Goal: Navigation & Orientation: Find specific page/section

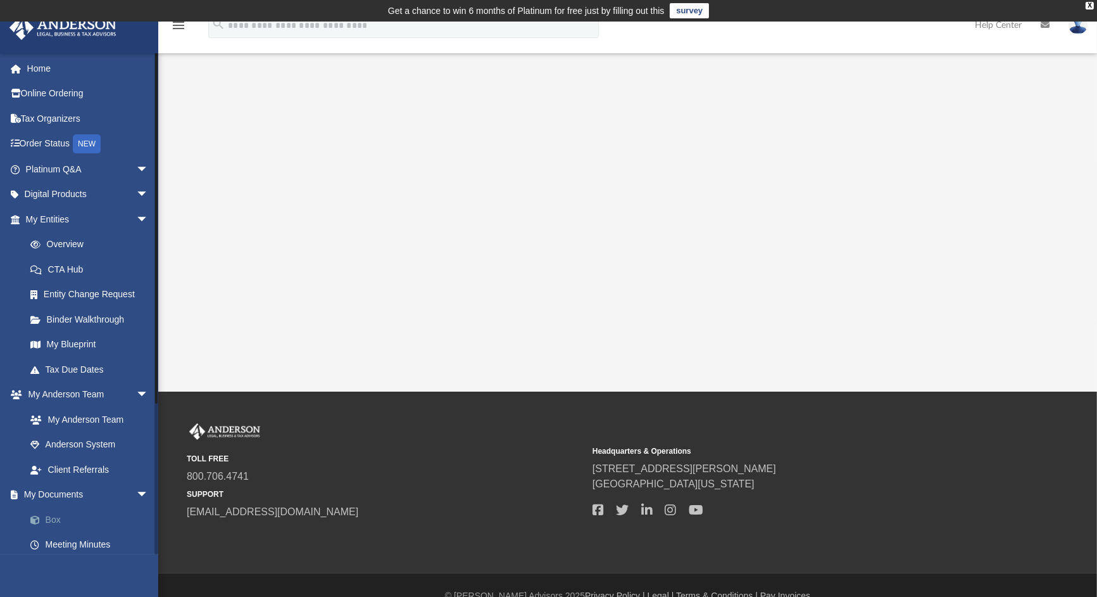
click at [64, 515] on link "Box" at bounding box center [93, 519] width 150 height 25
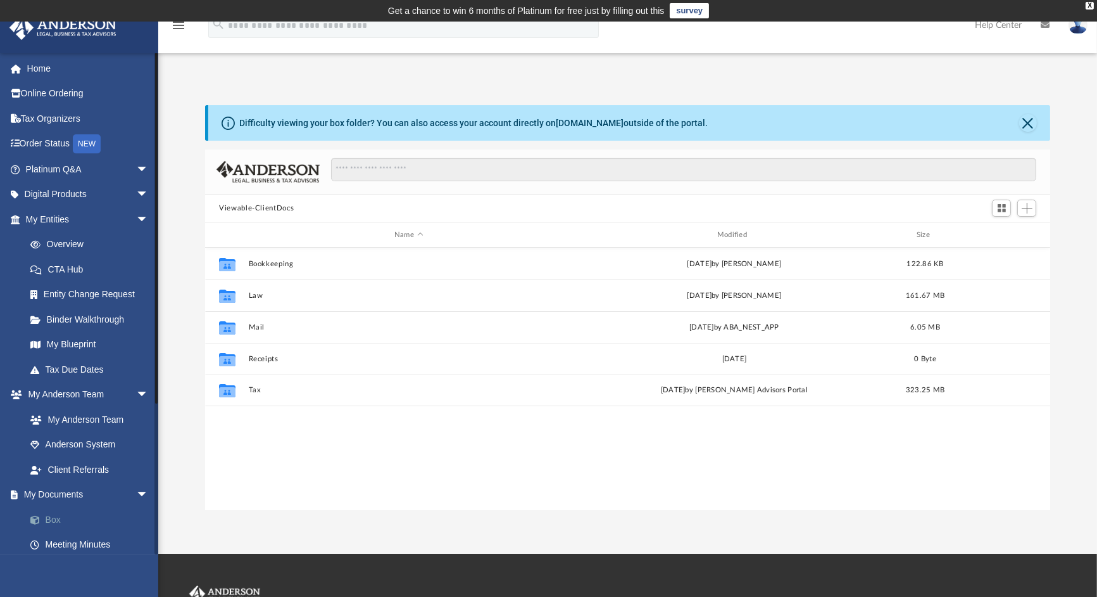
scroll to position [278, 836]
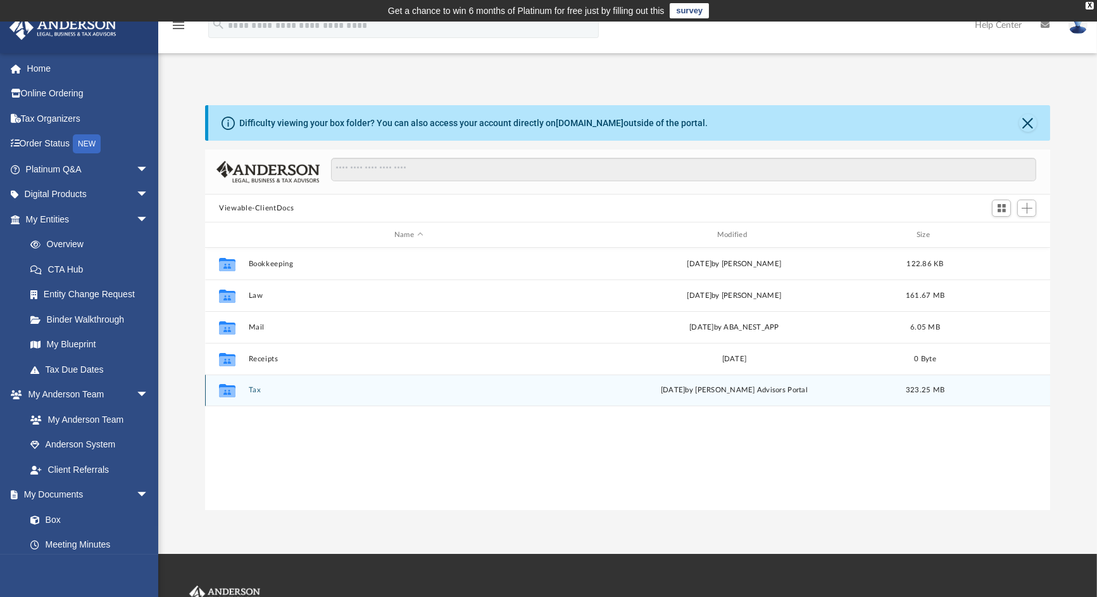
click at [225, 387] on icon "grid" at bounding box center [227, 392] width 16 height 10
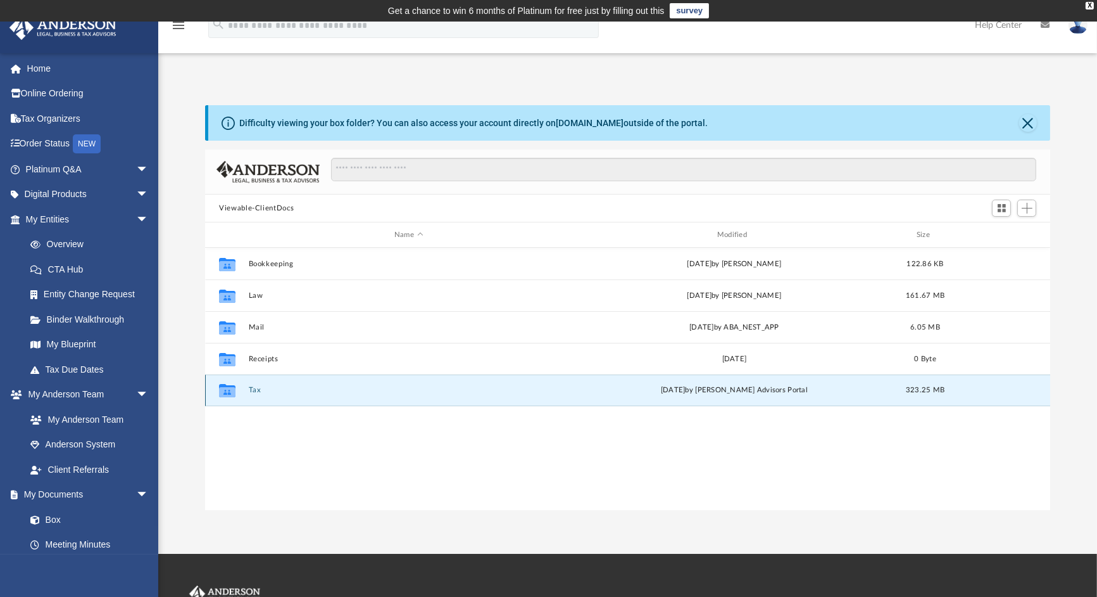
click at [225, 387] on icon "grid" at bounding box center [227, 392] width 16 height 10
click at [608, 385] on div "[DATE] by [PERSON_NAME] Advisors Portal" at bounding box center [734, 389] width 320 height 11
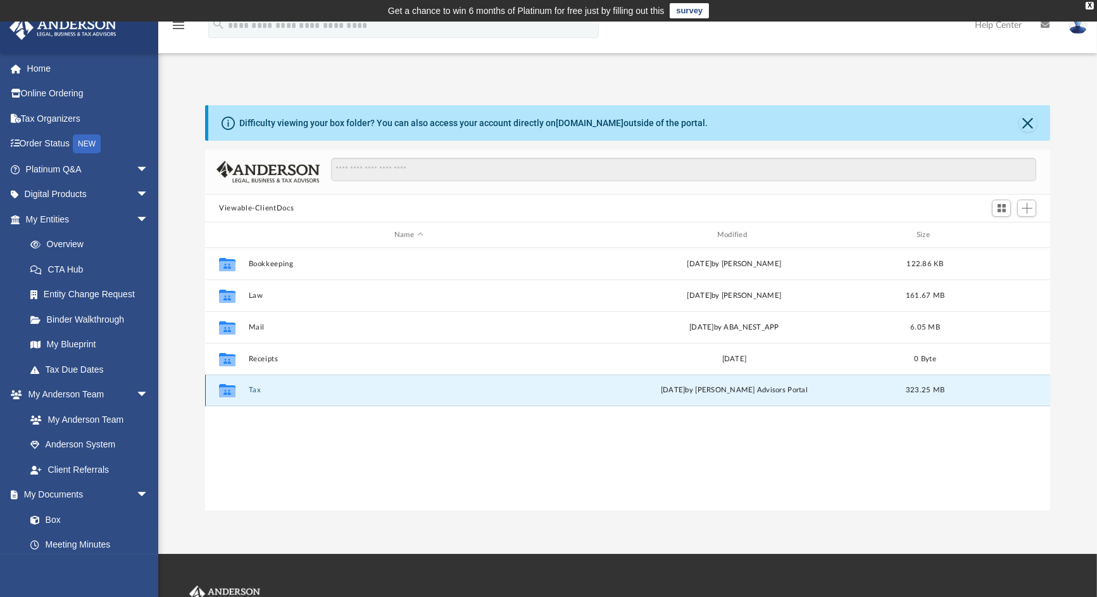
click at [234, 388] on icon "grid" at bounding box center [227, 392] width 16 height 10
drag, startPoint x: 234, startPoint y: 388, endPoint x: 224, endPoint y: 388, distance: 10.2
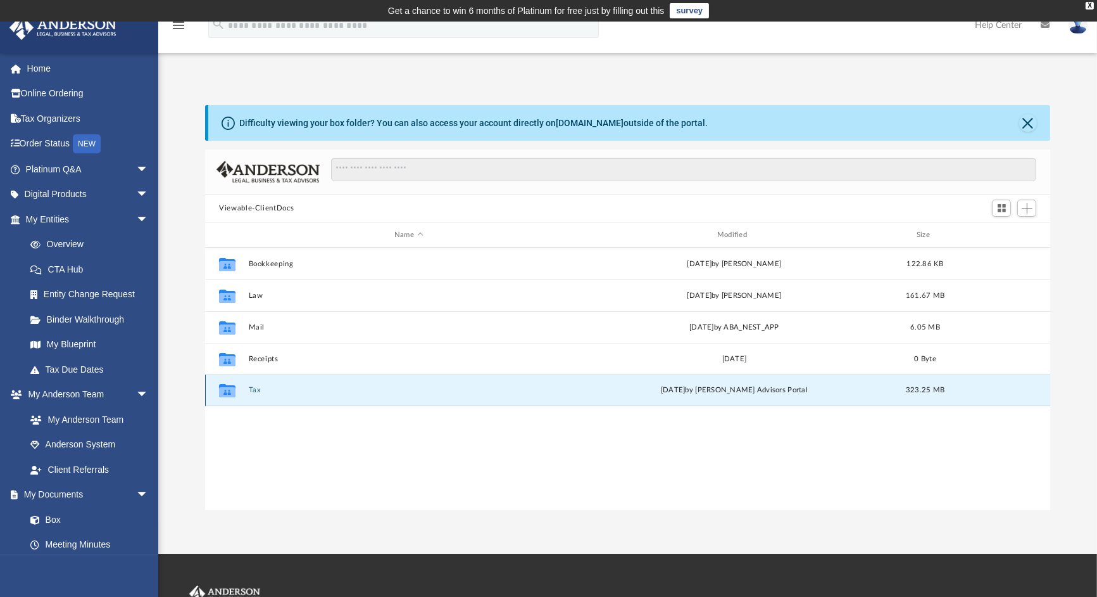
click at [224, 388] on icon "grid" at bounding box center [227, 392] width 16 height 10
click at [1007, 208] on span "Switch to Grid View" at bounding box center [1002, 208] width 11 height 11
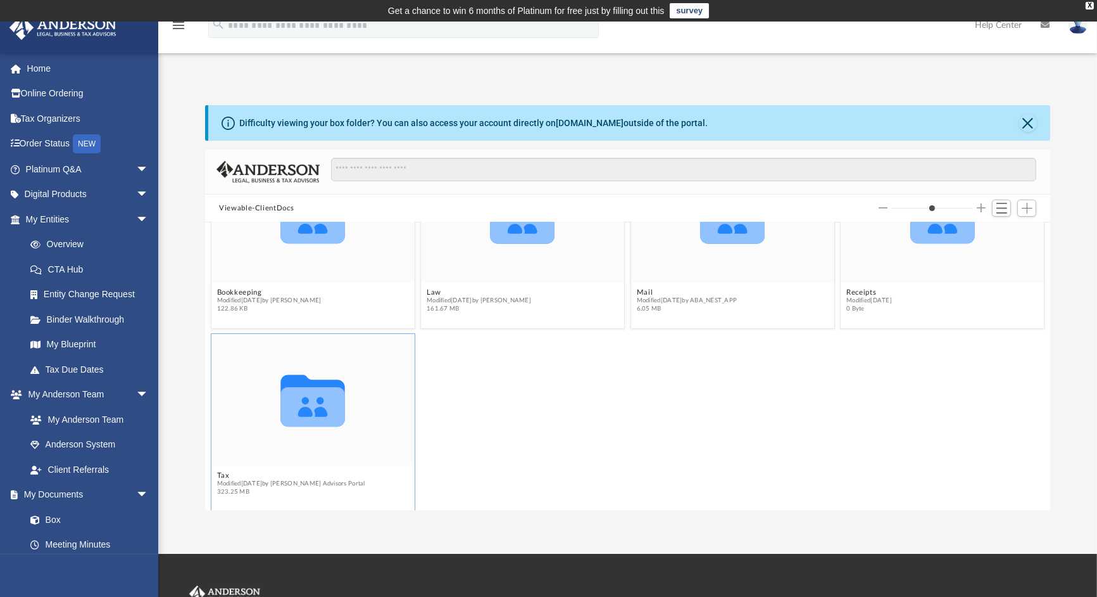
click at [324, 410] on icon "grid" at bounding box center [313, 401] width 65 height 52
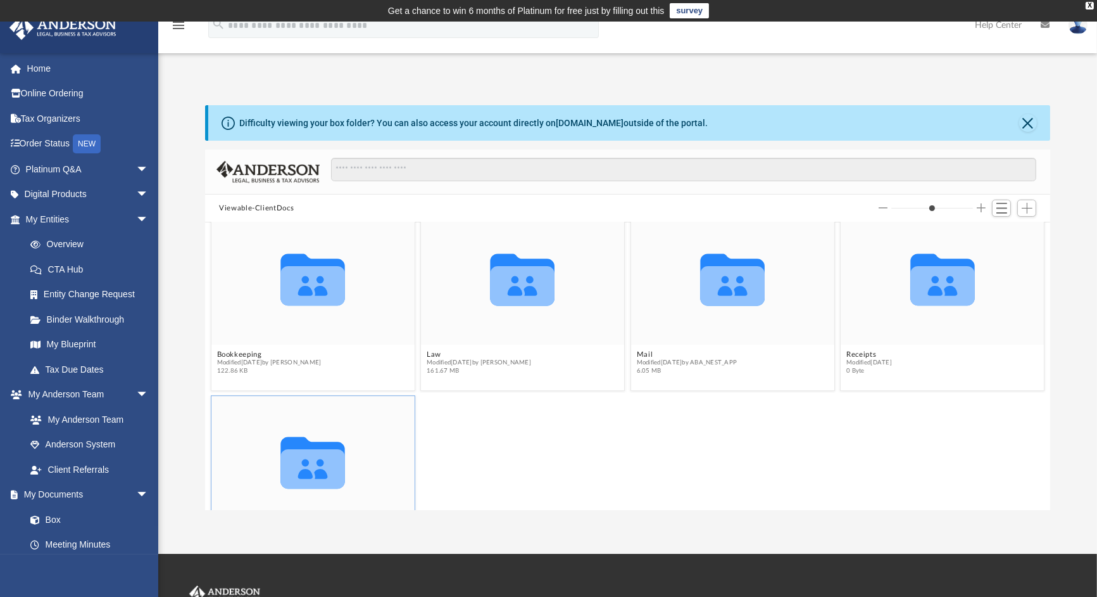
scroll to position [14, 0]
click at [323, 306] on icon "Collaborated Folder" at bounding box center [313, 279] width 122 height 79
click at [1029, 122] on button "Close" at bounding box center [1029, 123] width 18 height 18
